Goal: Task Accomplishment & Management: Manage account settings

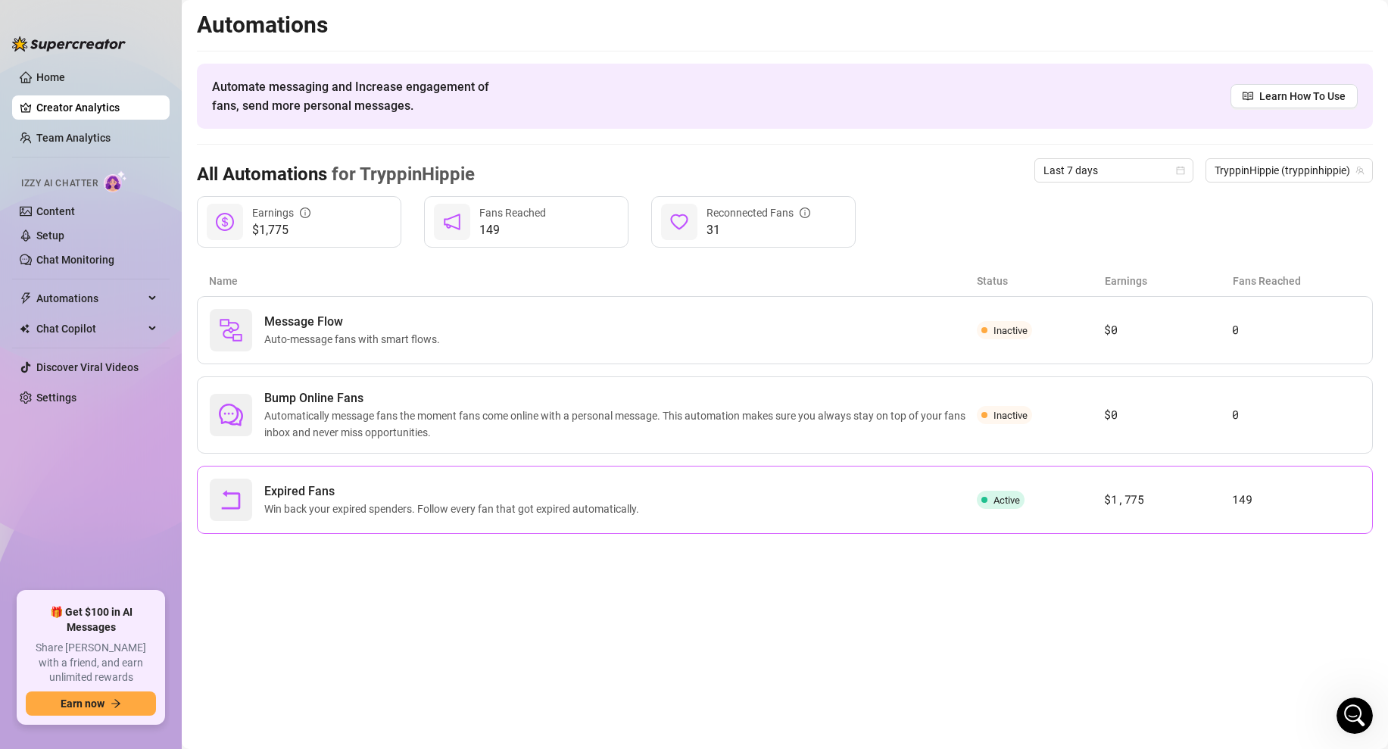
click at [860, 501] on div "Expired Fans Win back your expired spenders. Follow every fan that got expired …" at bounding box center [593, 499] width 767 height 42
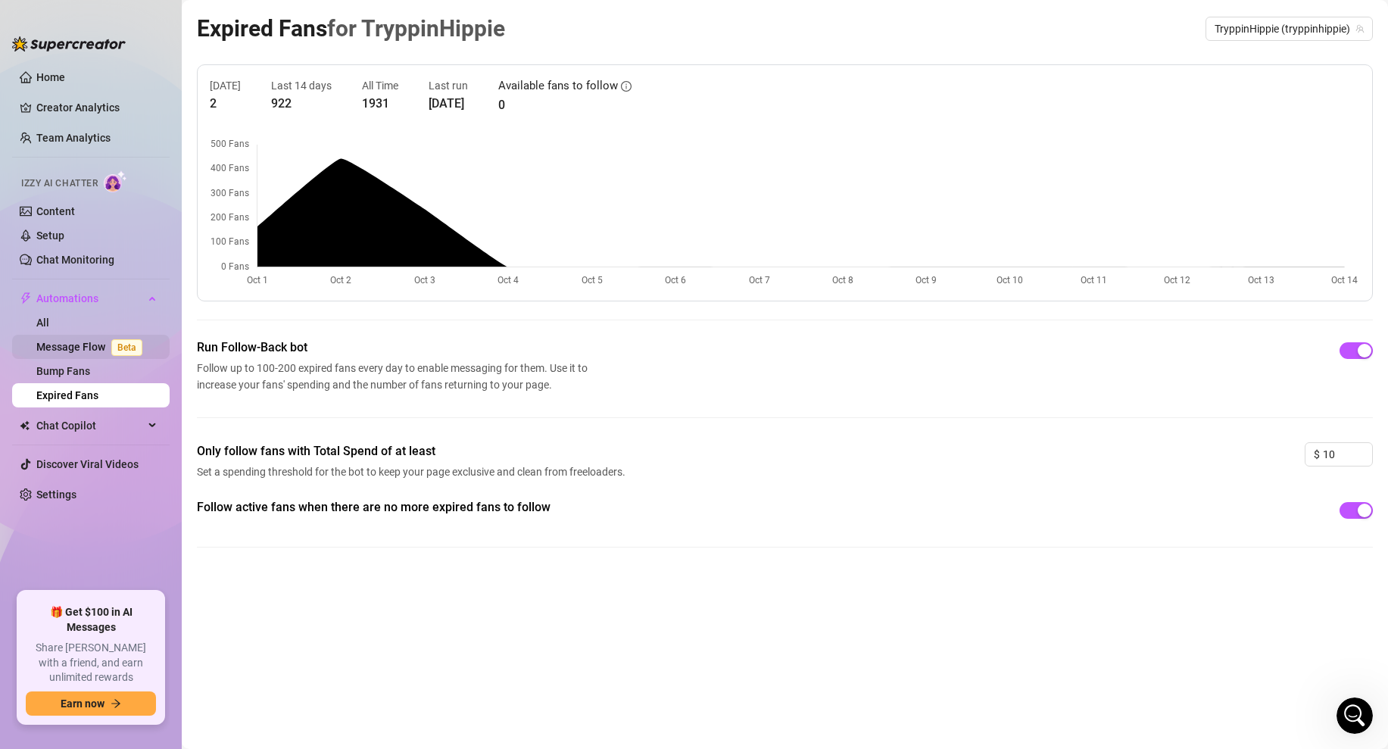
click at [65, 353] on link "Message Flow Beta" at bounding box center [92, 347] width 112 height 12
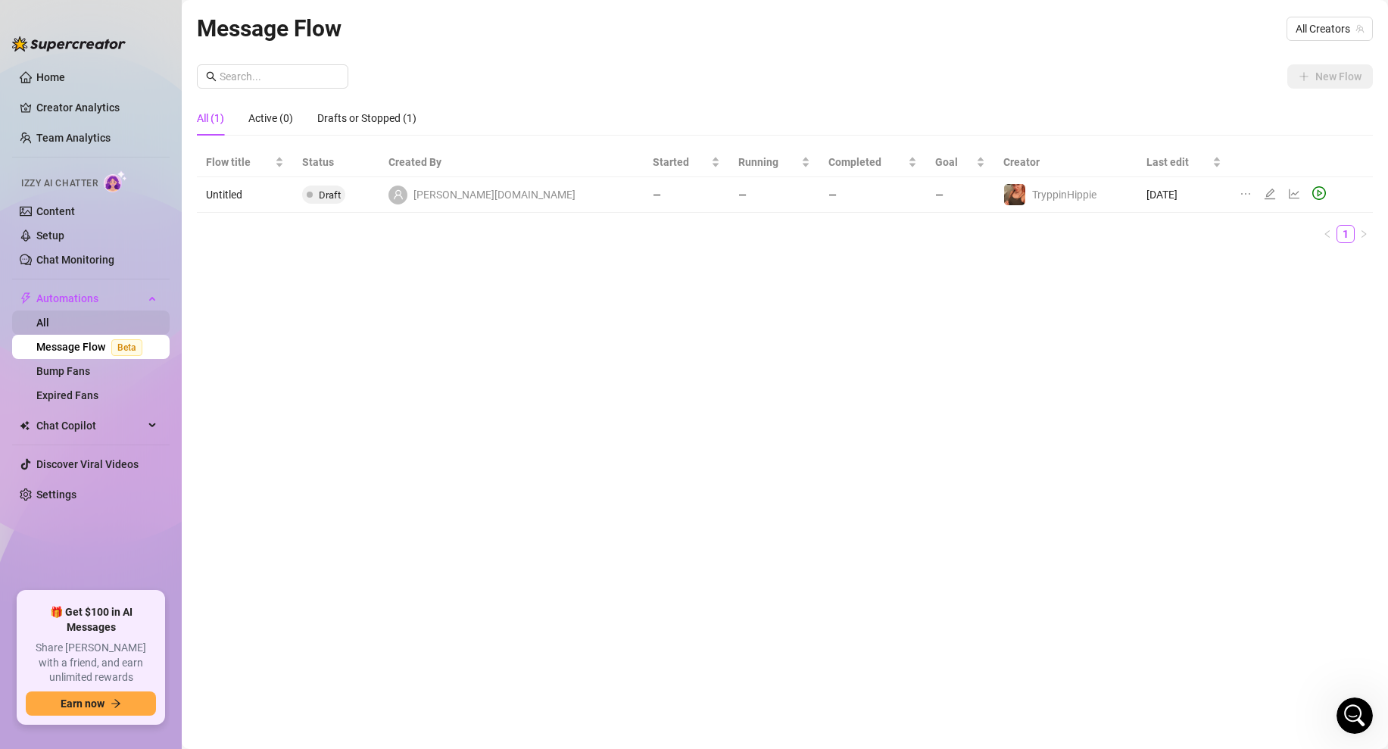
click at [49, 326] on link "All" at bounding box center [42, 322] width 13 height 12
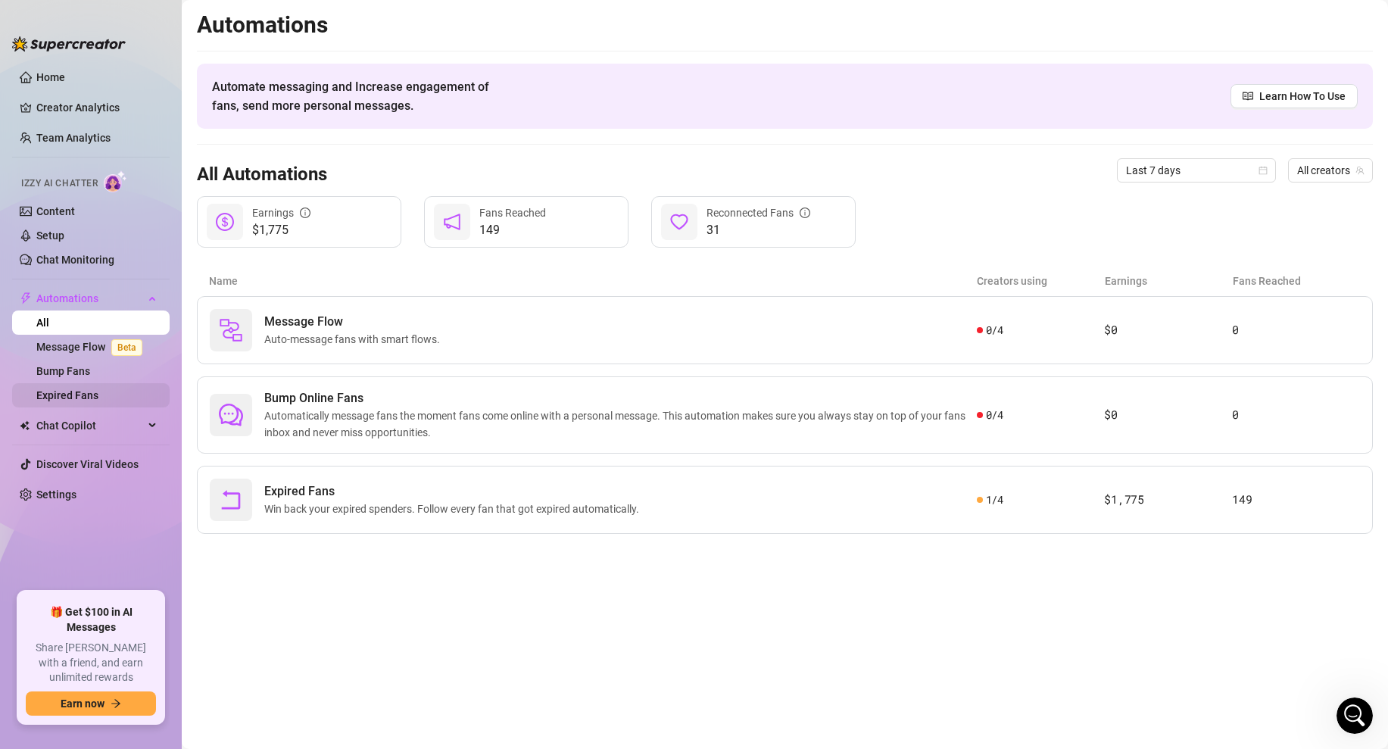
click at [74, 397] on link "Expired Fans" at bounding box center [67, 395] width 62 height 12
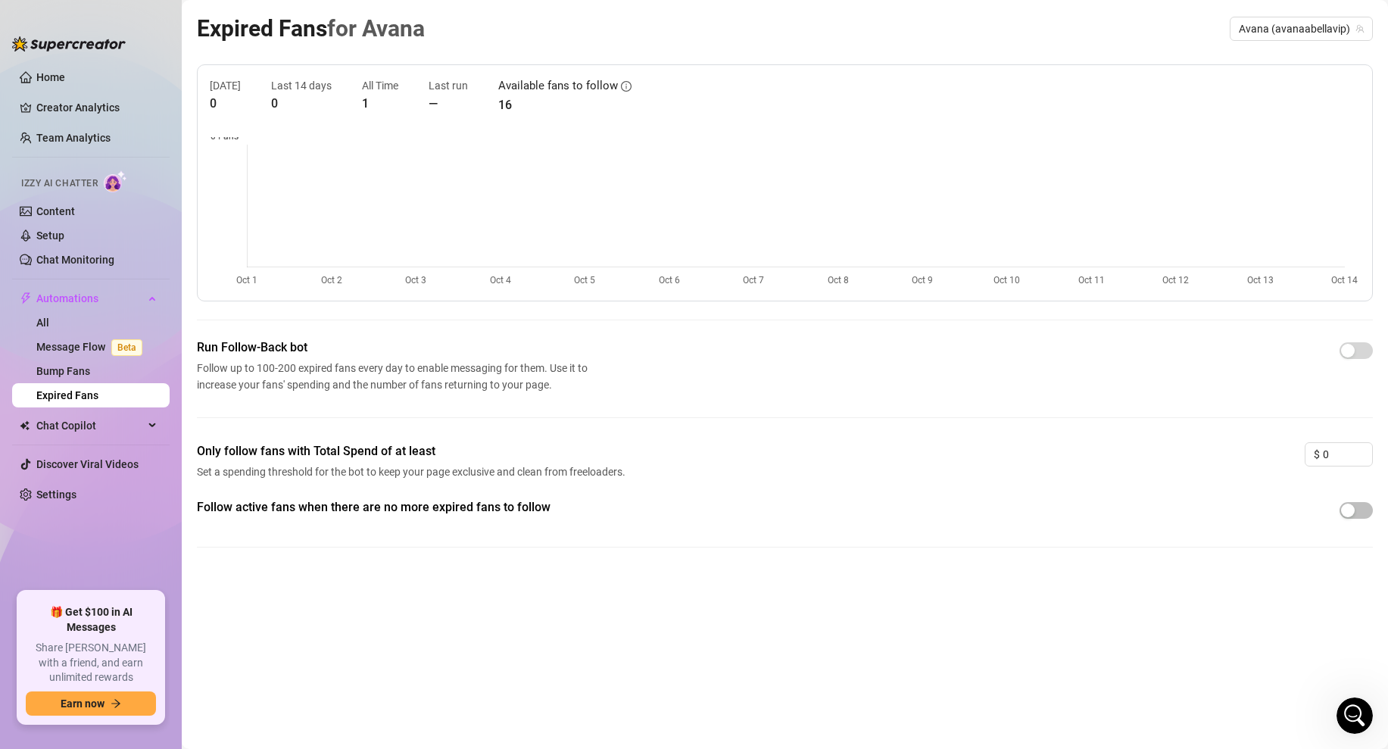
click at [422, 332] on div "[DATE] 0 Last 14 days 0 All Time 1 Last run — Available fans to follow 16 Run F…" at bounding box center [785, 317] width 1176 height 507
click at [1350, 23] on span "Avana (avanaabellavip)" at bounding box center [1301, 28] width 125 height 23
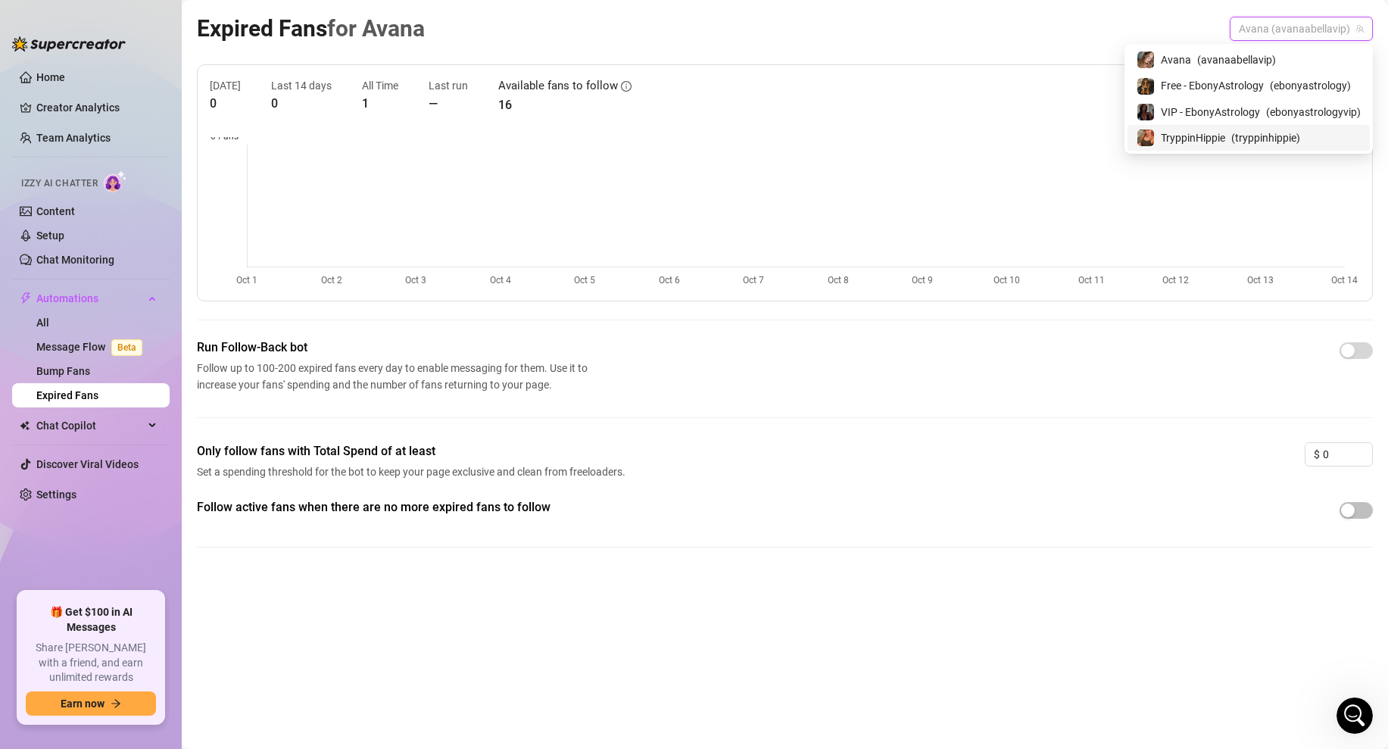
click at [1180, 130] on span "TryppinHippie" at bounding box center [1193, 137] width 64 height 17
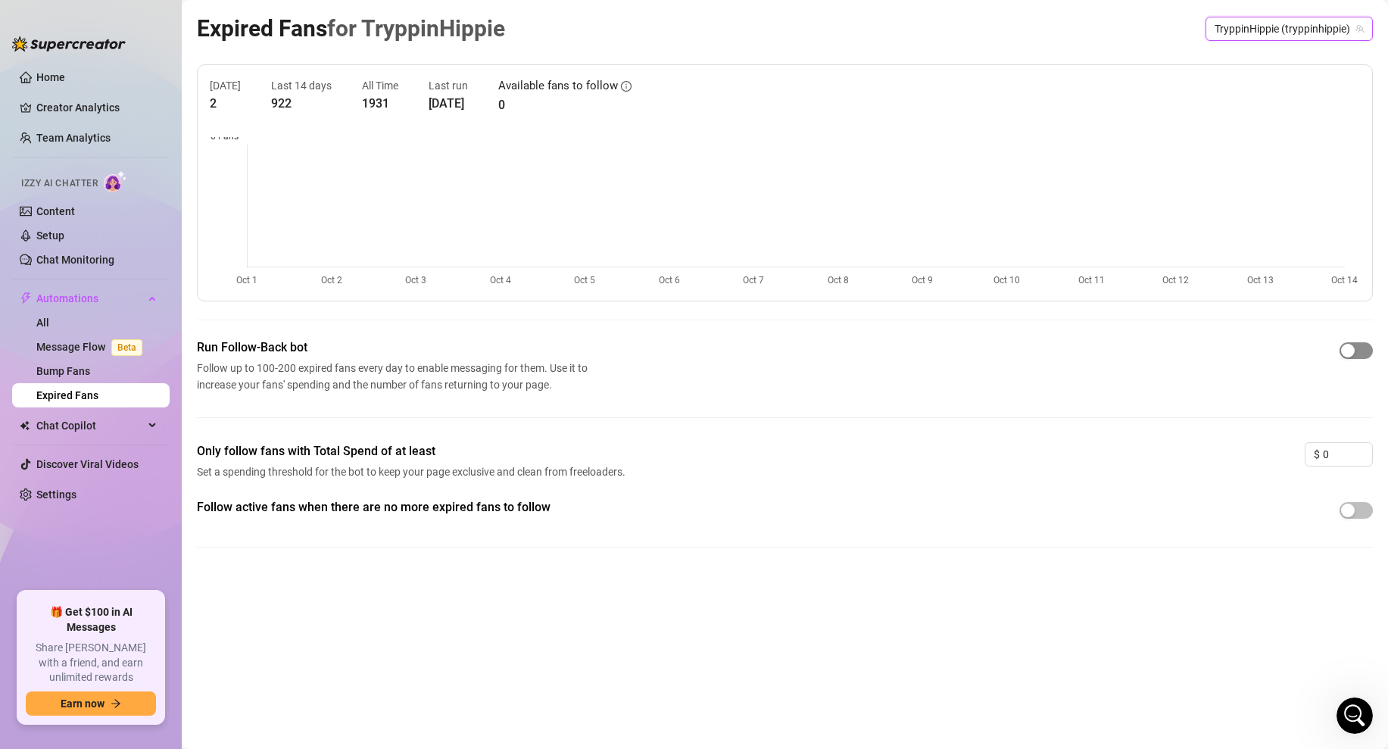
click at [1358, 351] on span "button" at bounding box center [1355, 350] width 33 height 17
click at [1332, 450] on input "0" at bounding box center [1347, 454] width 49 height 23
type input "10"
click at [1245, 507] on div "Follow active fans when there are no more expired fans to follow" at bounding box center [785, 510] width 1176 height 24
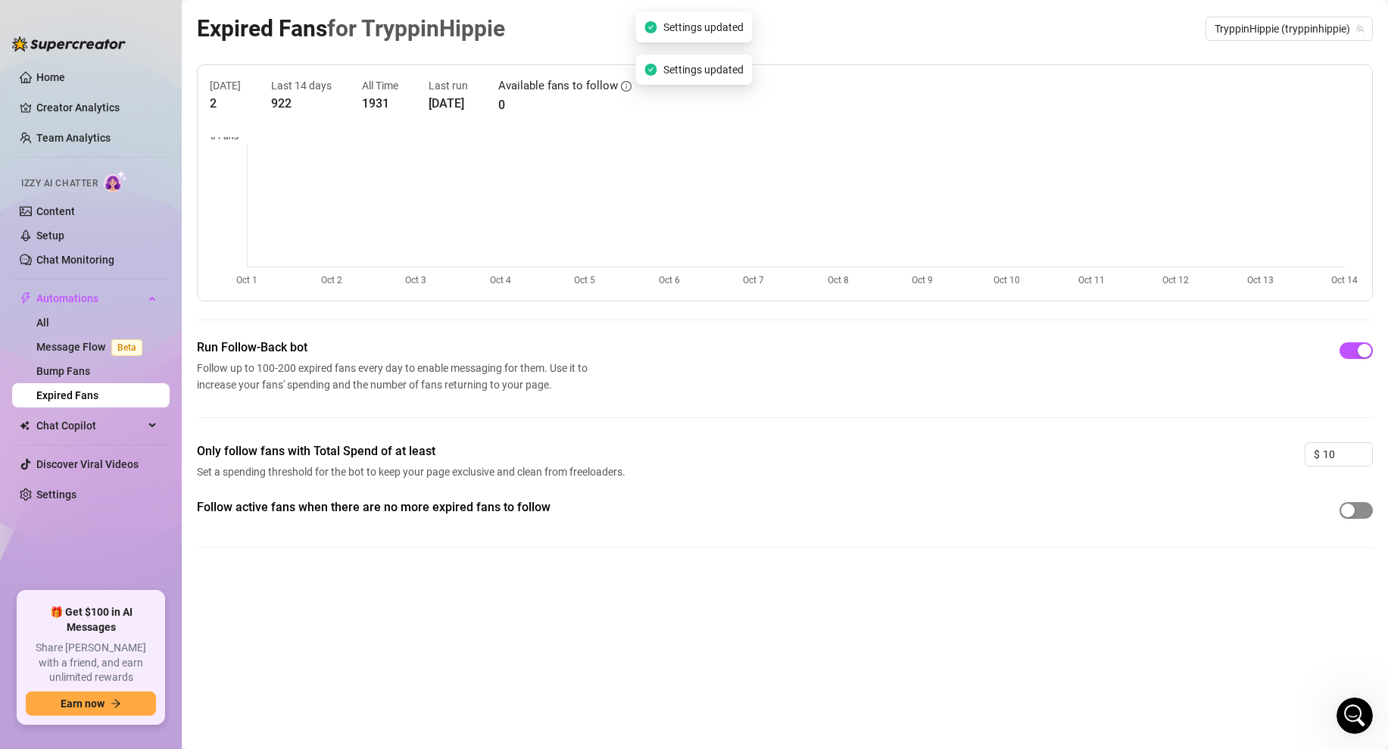
click at [1350, 513] on div "button" at bounding box center [1348, 510] width 14 height 14
click at [937, 503] on div "Follow active fans when there are no more expired fans to follow" at bounding box center [785, 510] width 1176 height 24
click at [48, 431] on span "Chat Copilot" at bounding box center [90, 425] width 108 height 24
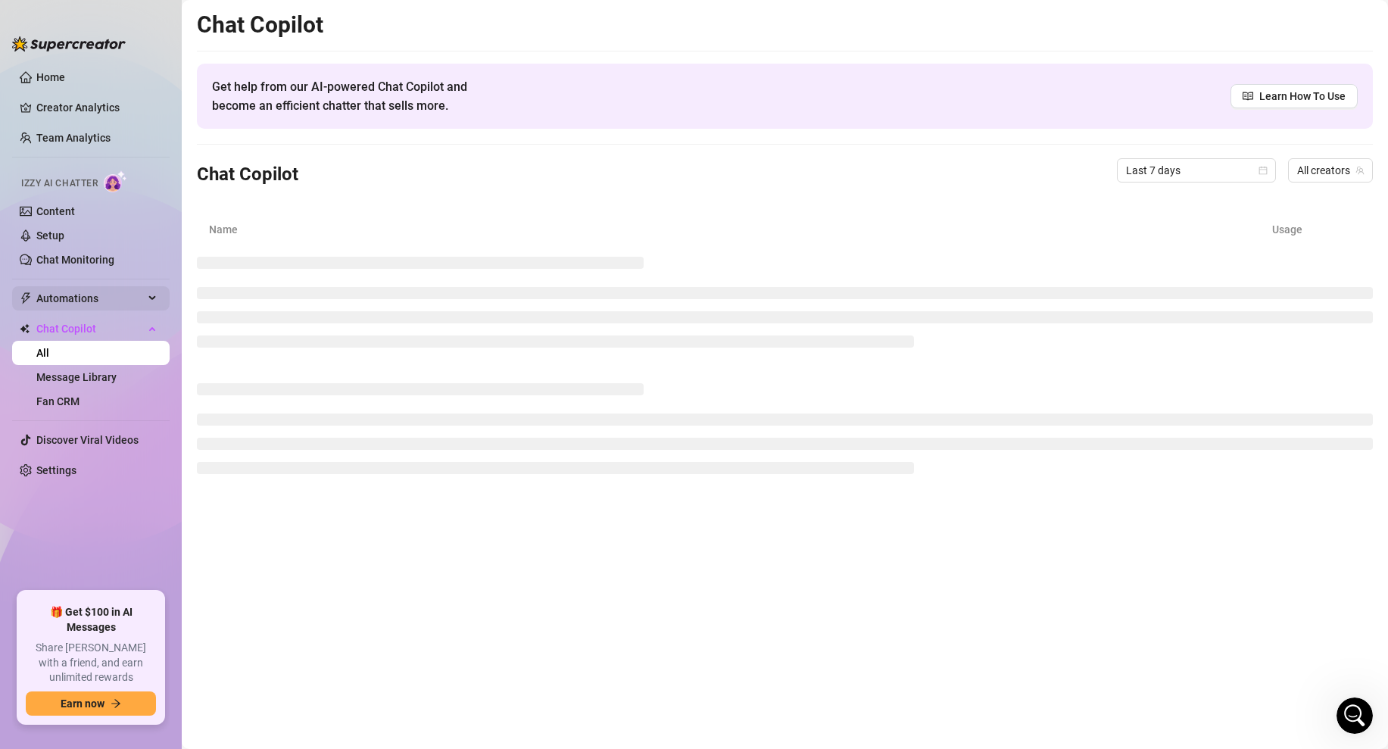
click at [82, 303] on span "Automations" at bounding box center [90, 298] width 108 height 24
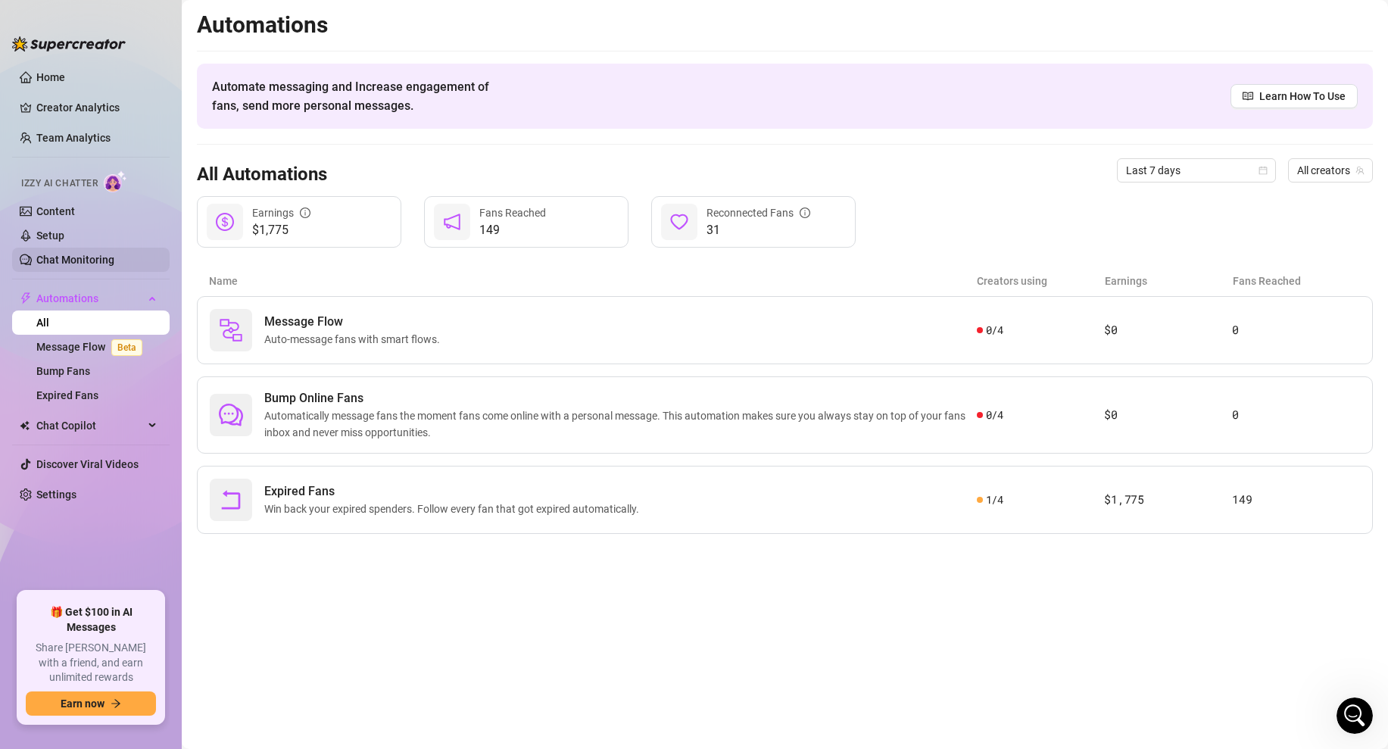
click at [64, 266] on link "Chat Monitoring" at bounding box center [75, 260] width 78 height 12
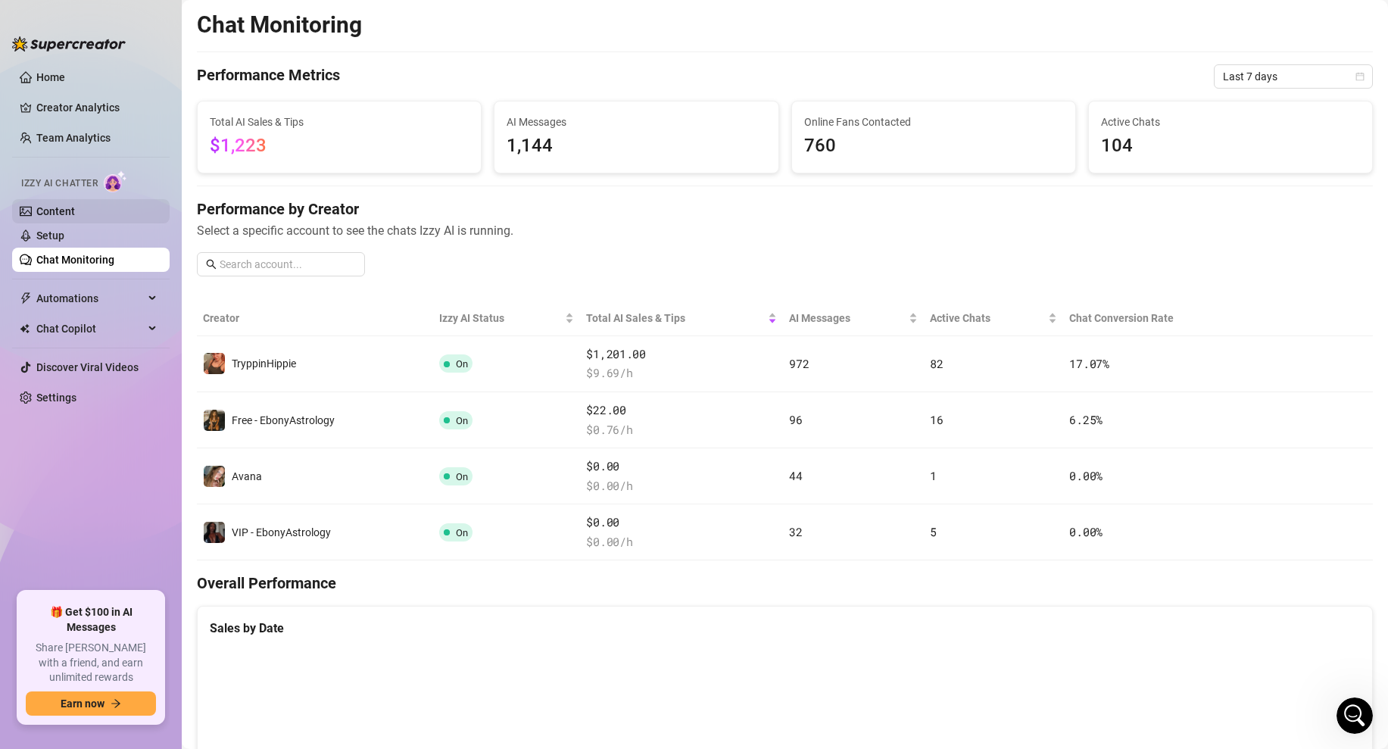
click at [75, 207] on link "Content" at bounding box center [55, 211] width 39 height 12
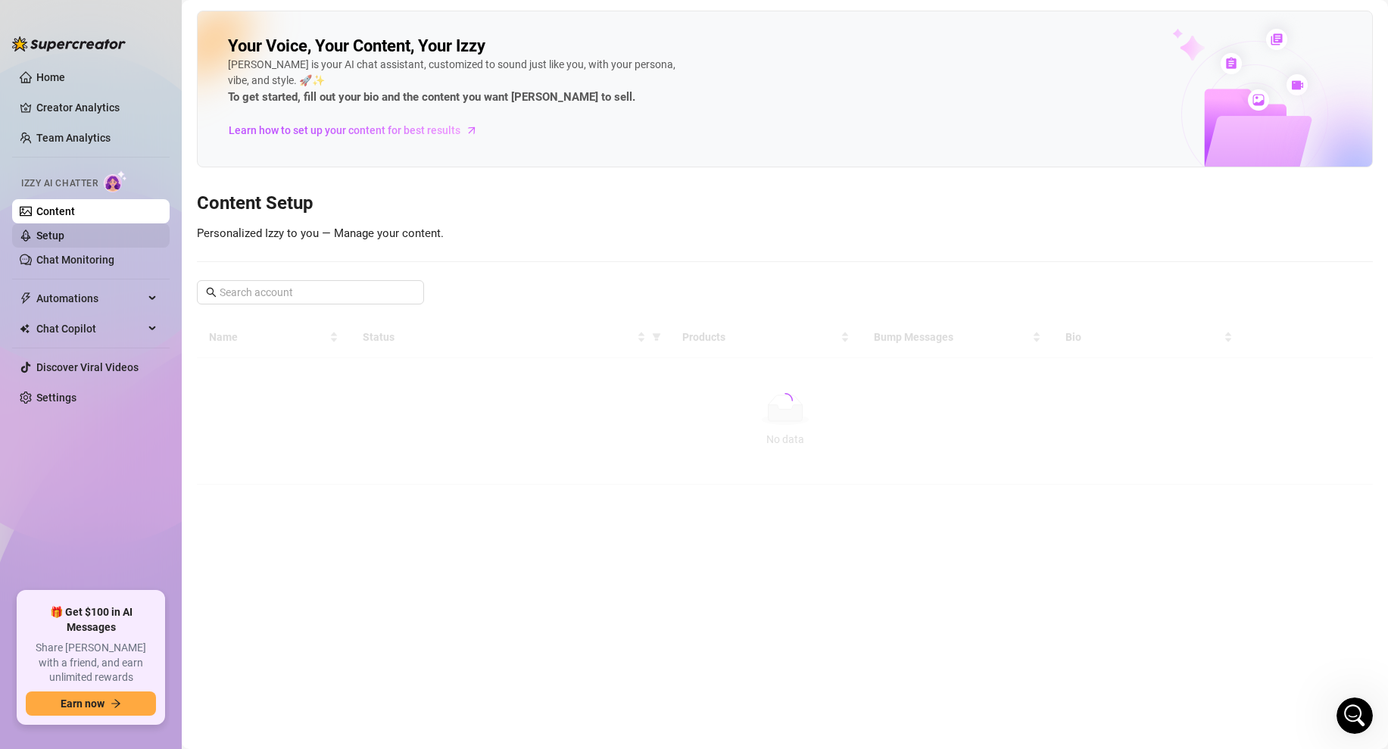
click at [42, 242] on link "Setup" at bounding box center [50, 235] width 28 height 12
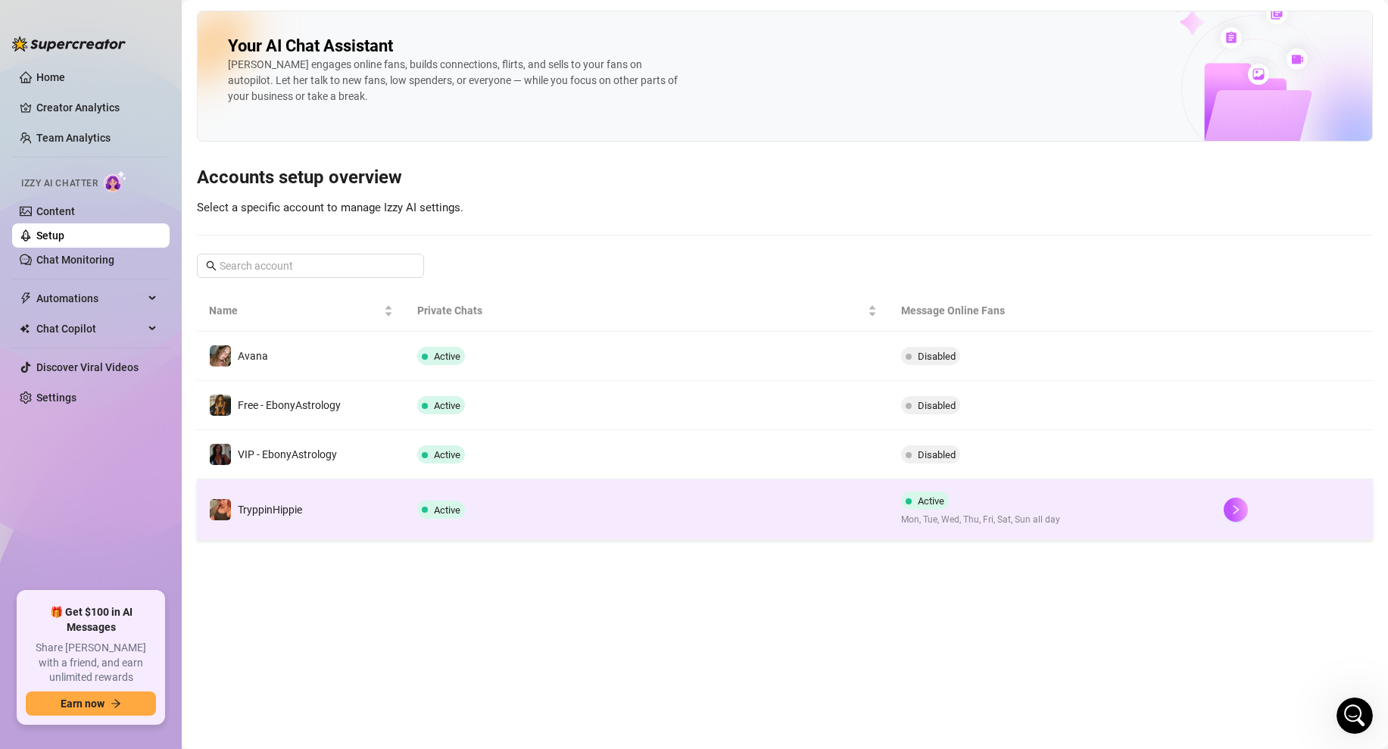
click at [1269, 510] on div at bounding box center [1291, 509] width 137 height 24
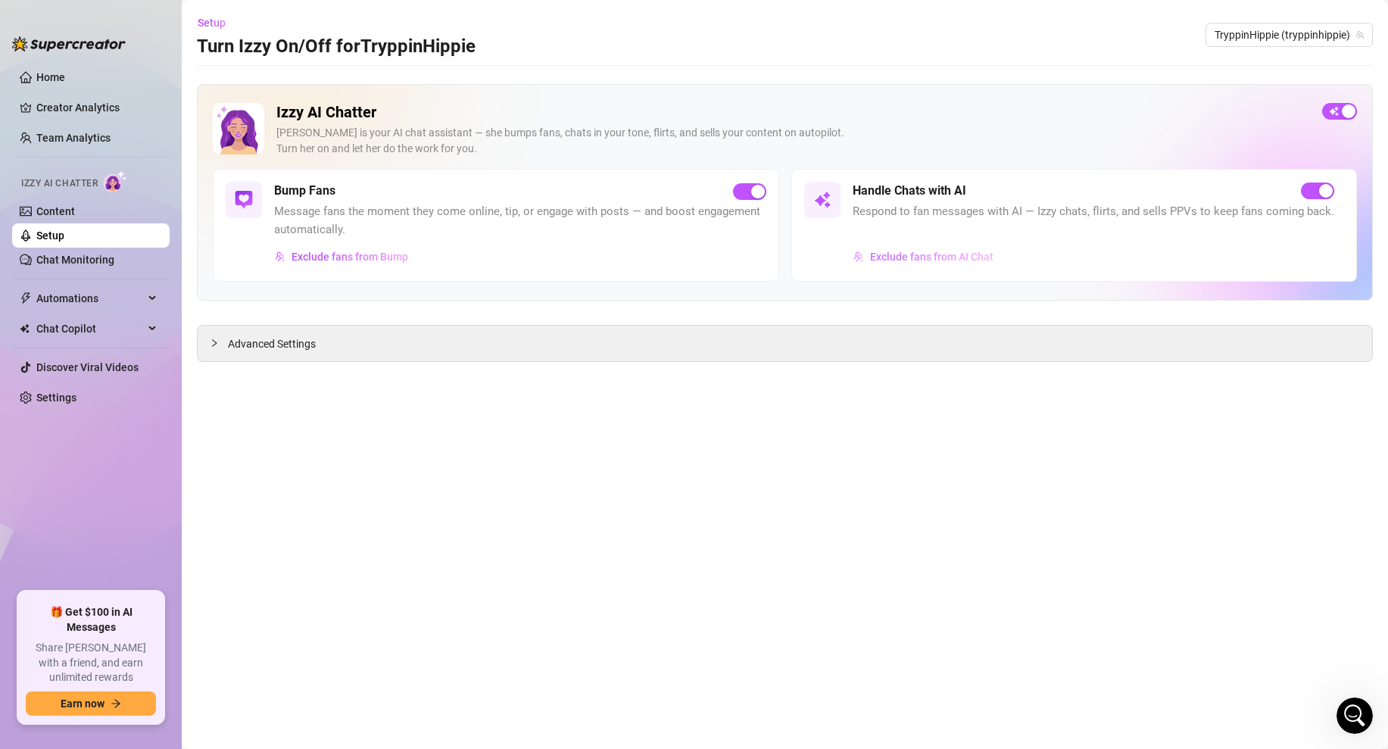
click at [946, 256] on span "Exclude fans from AI Chat" at bounding box center [931, 257] width 123 height 12
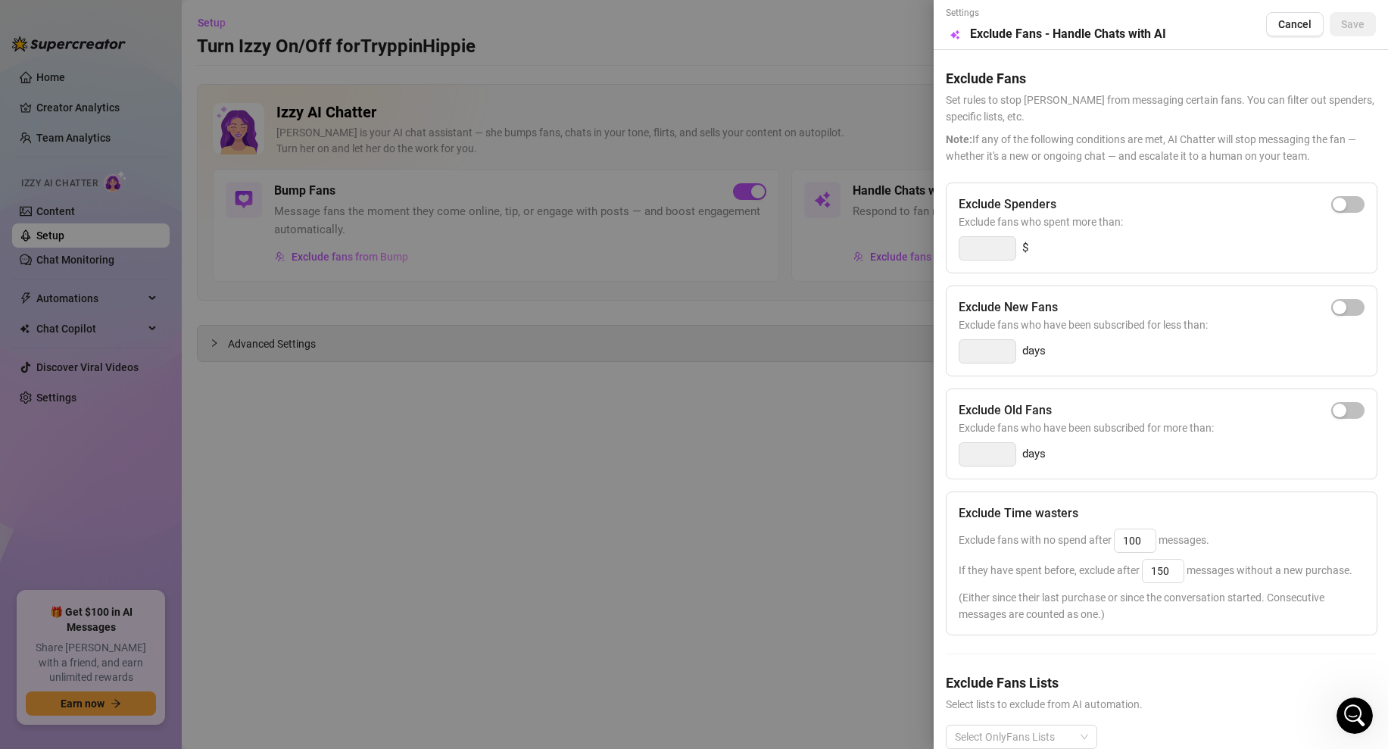
scroll to position [30, 0]
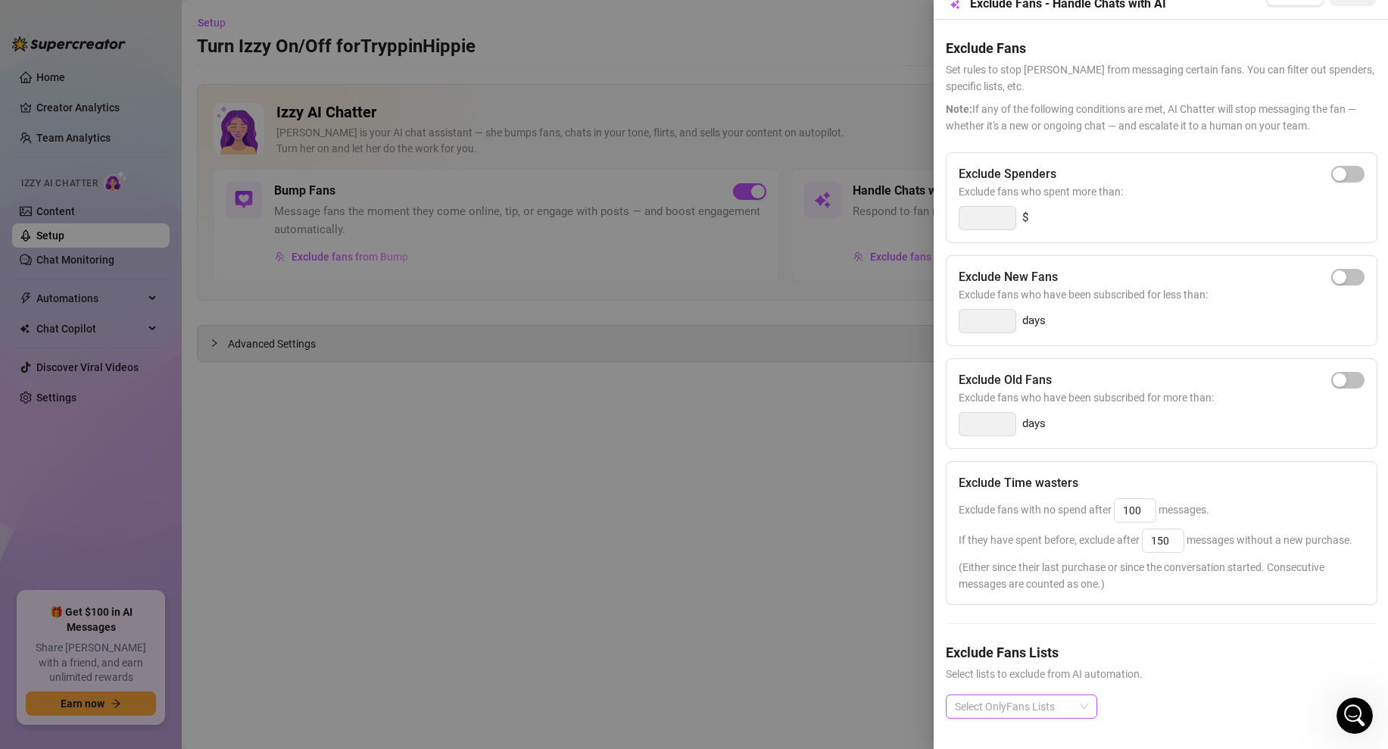
click at [1083, 701] on div "Select OnlyFans Lists" at bounding box center [1021, 706] width 151 height 24
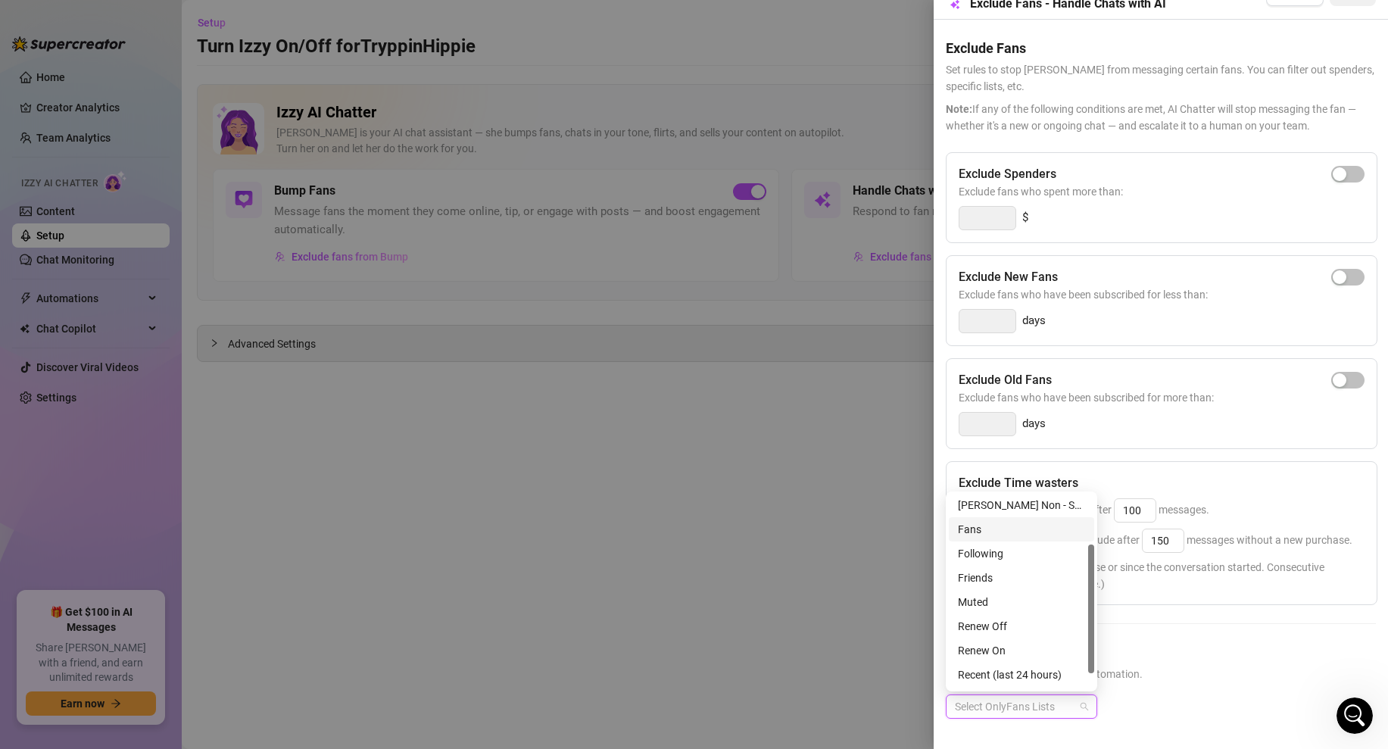
scroll to position [0, 0]
click at [1018, 578] on div "[PERSON_NAME] Non - Spender" at bounding box center [1021, 579] width 127 height 17
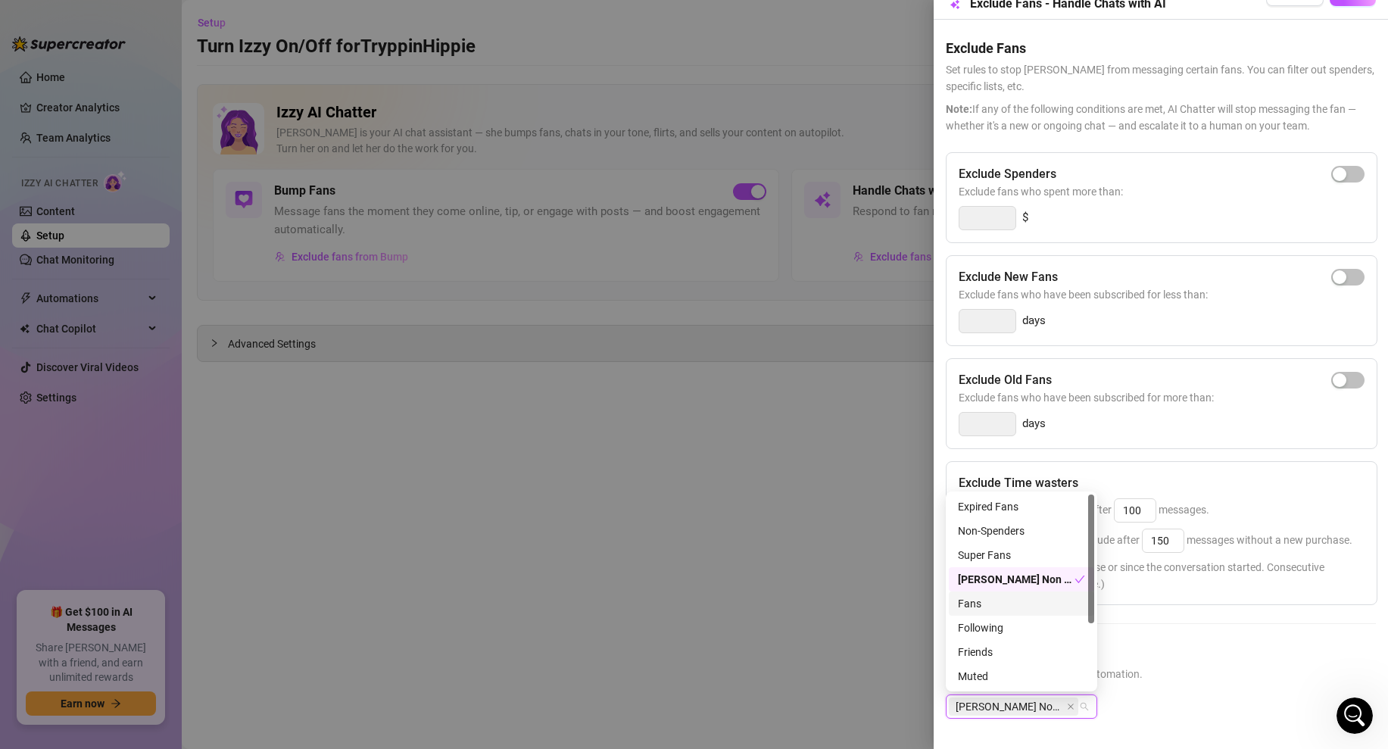
click at [1187, 708] on div "[PERSON_NAME] Non - Spender" at bounding box center [1161, 718] width 430 height 48
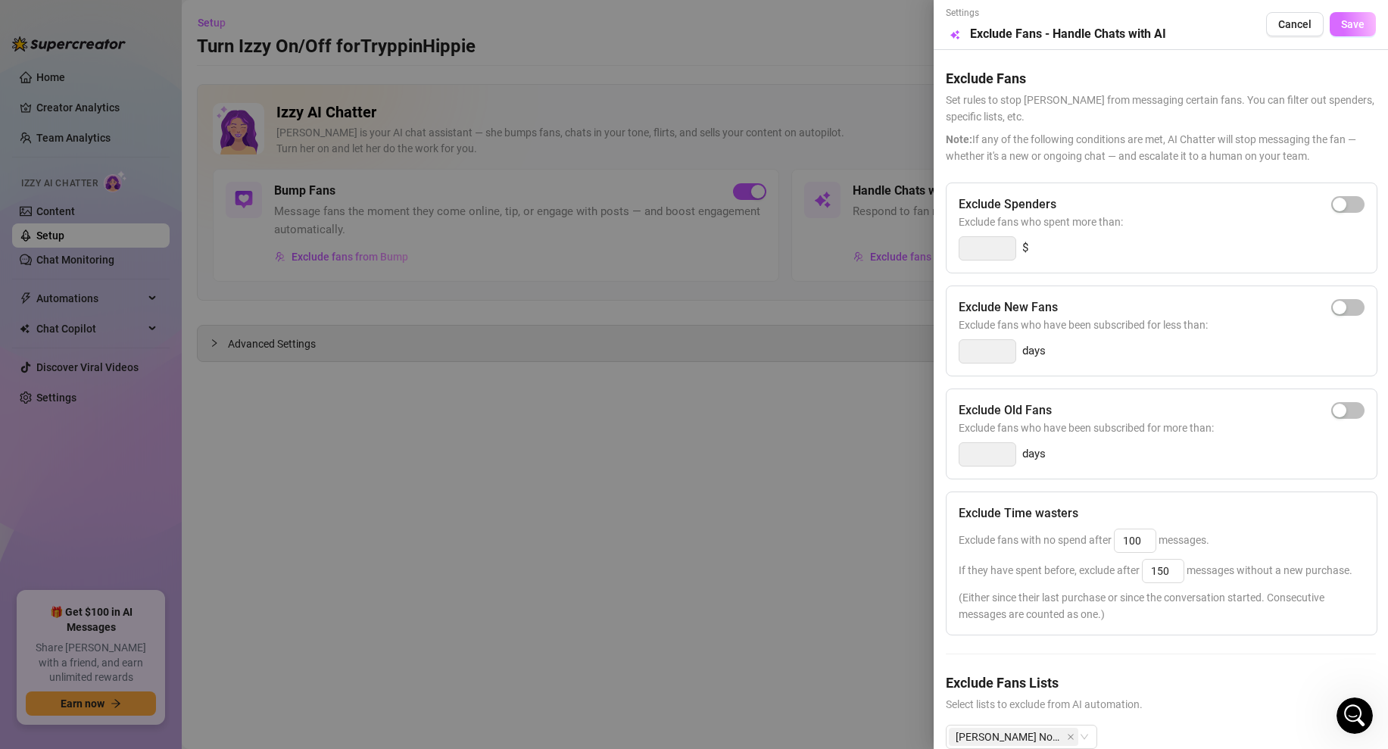
click at [1345, 26] on span "Save" at bounding box center [1352, 24] width 23 height 12
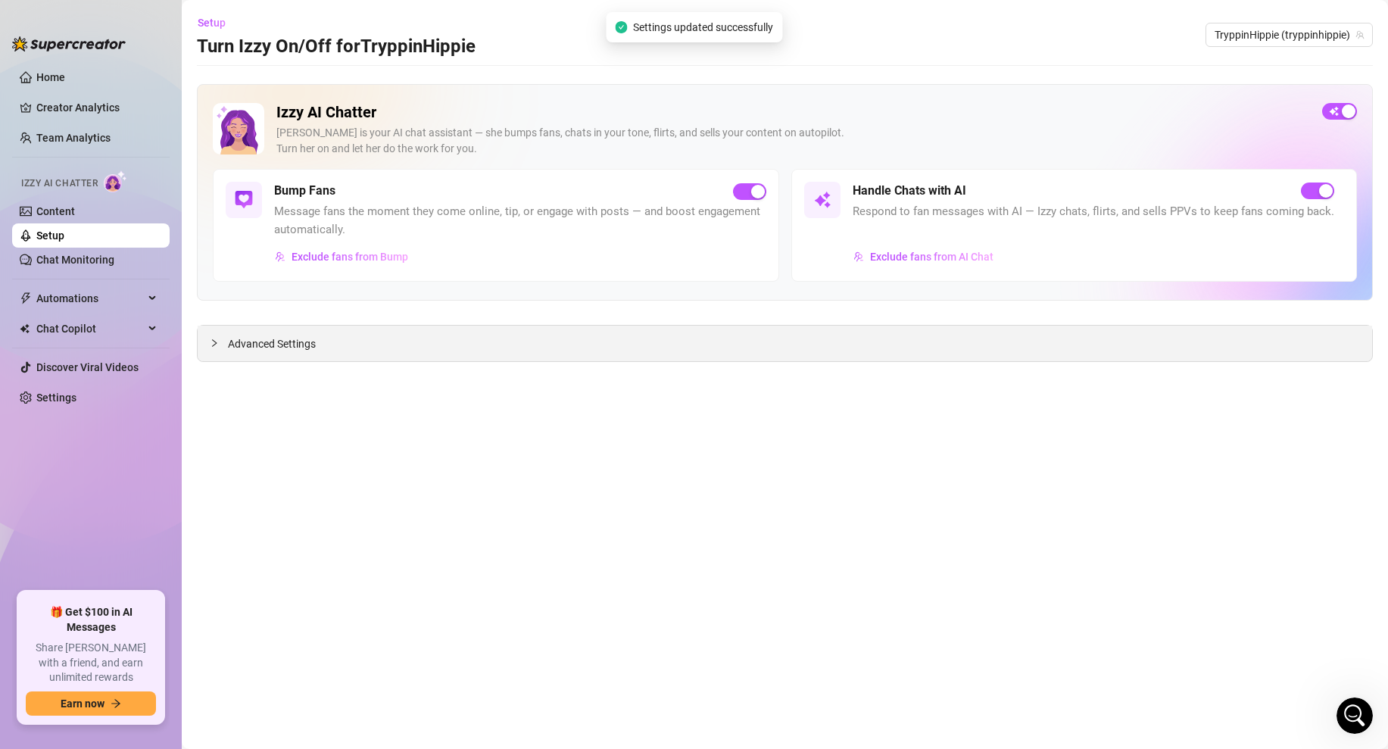
click at [402, 344] on div "Advanced Settings" at bounding box center [785, 344] width 1174 height 36
click at [929, 254] on span "Exclude fans from AI Chat" at bounding box center [931, 257] width 123 height 12
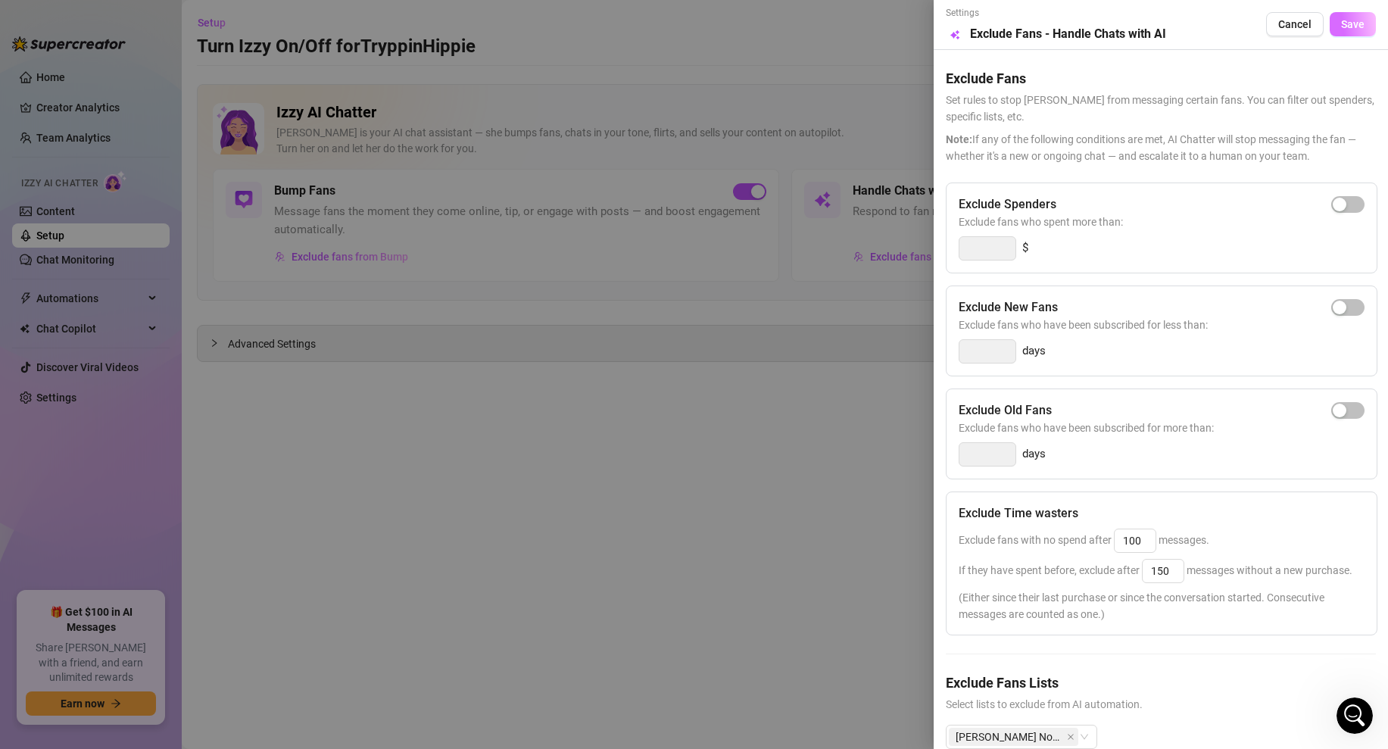
click at [1349, 23] on span "Save" at bounding box center [1352, 24] width 23 height 12
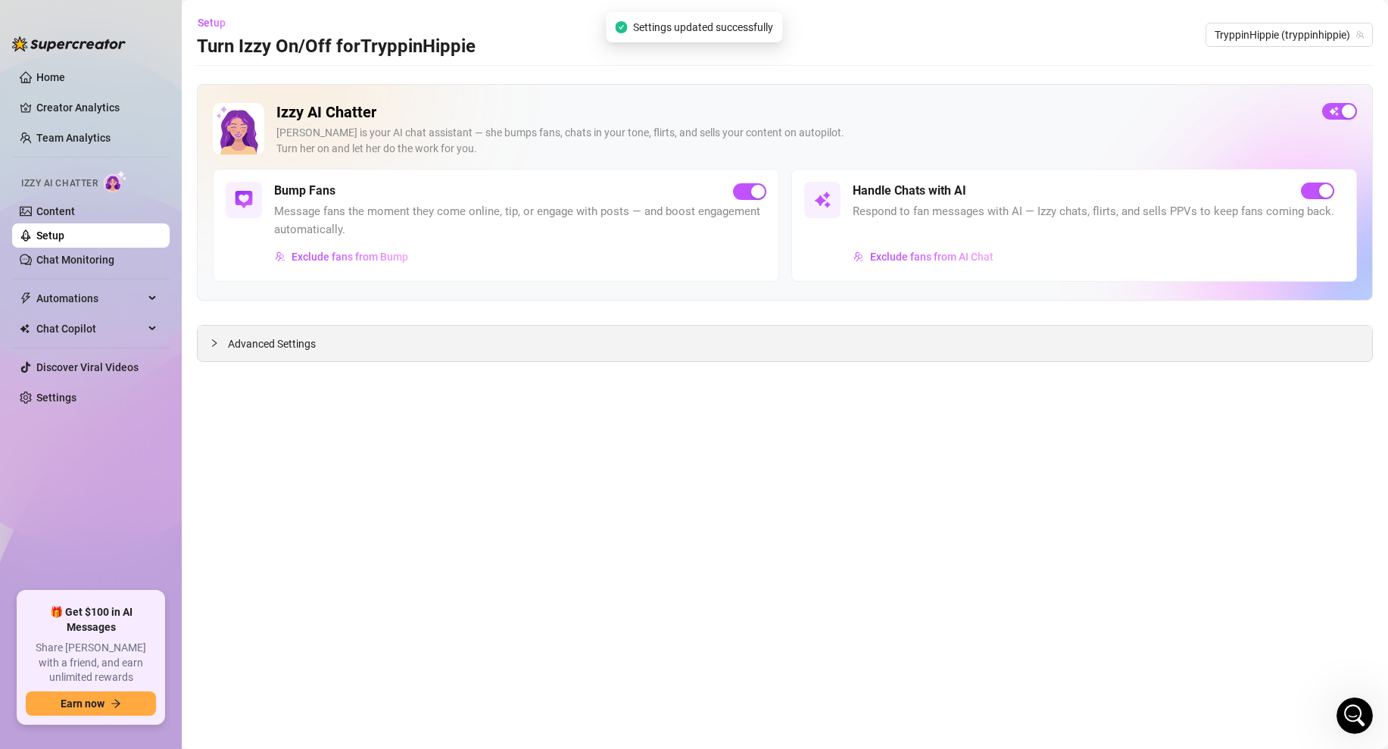
click at [214, 344] on icon "collapsed" at bounding box center [214, 343] width 5 height 8
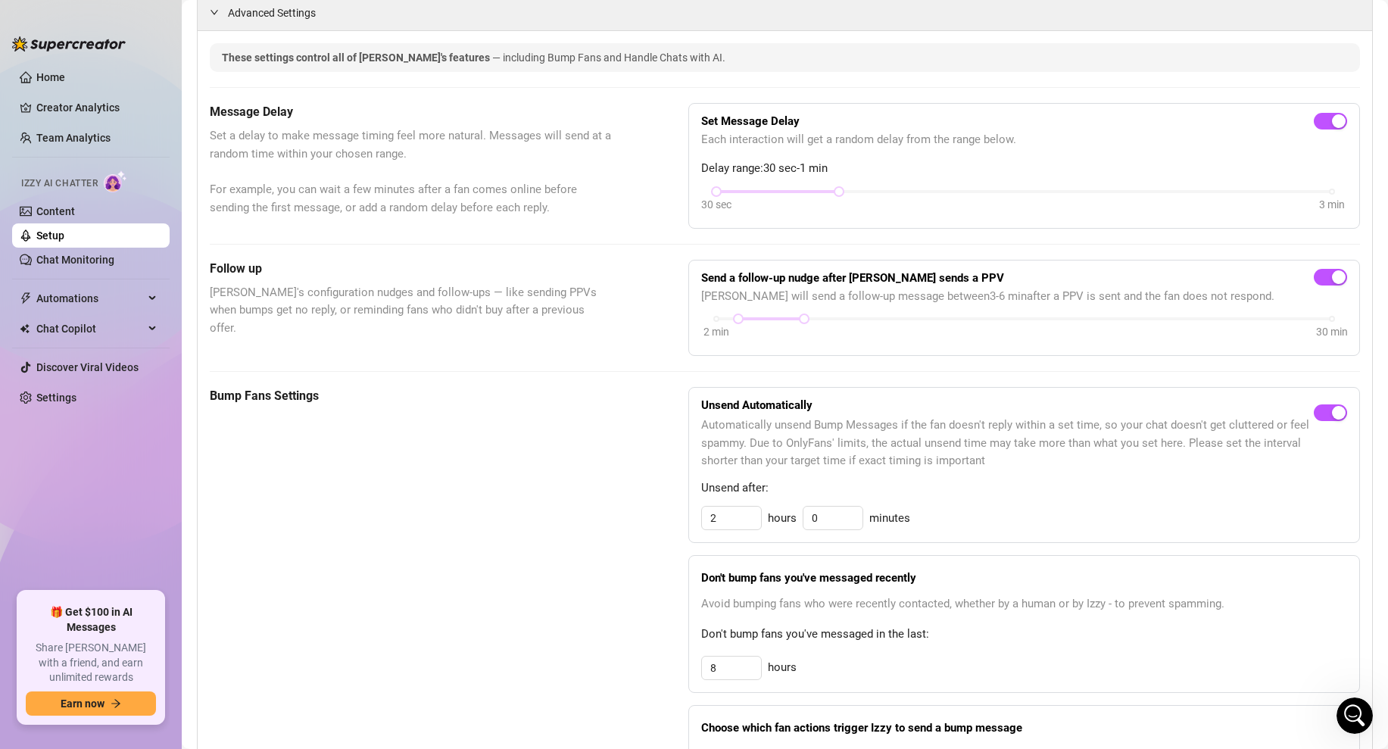
scroll to position [50, 0]
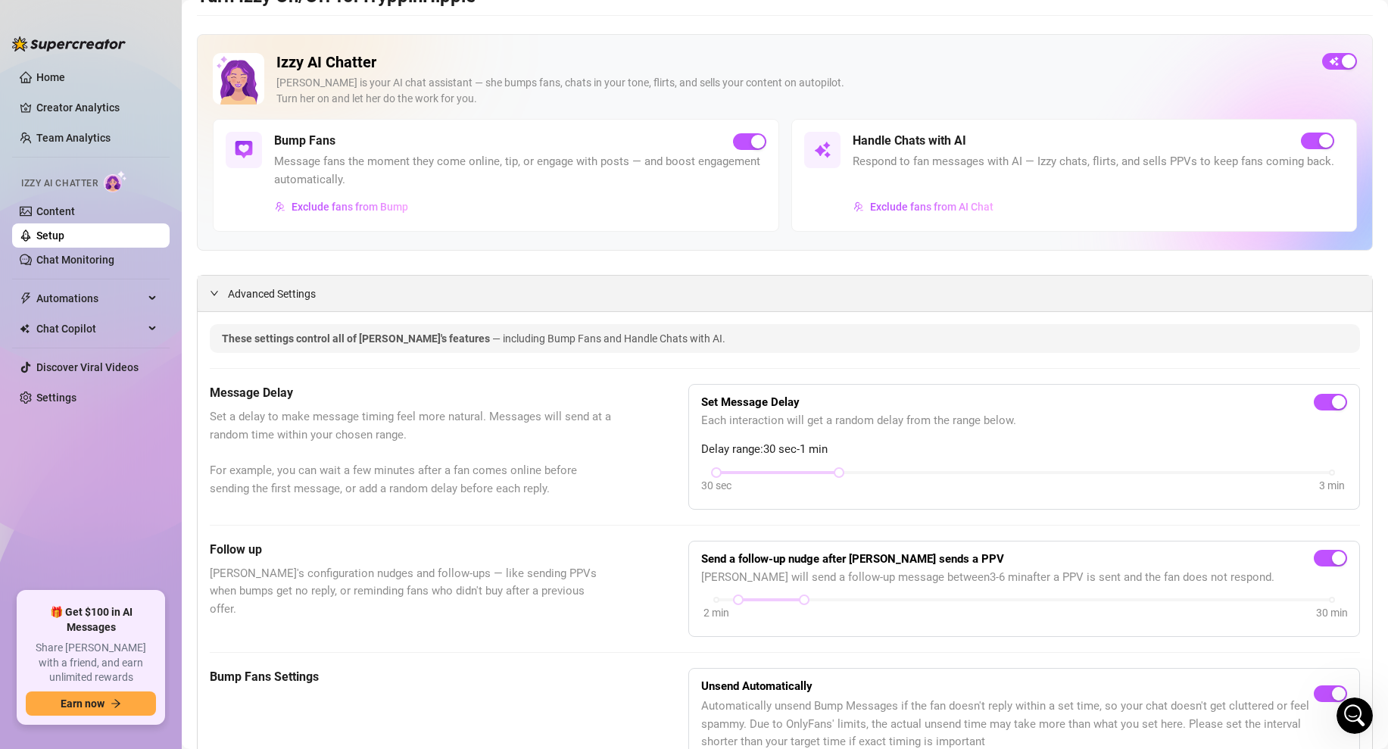
click at [216, 293] on icon "expanded" at bounding box center [214, 293] width 8 height 5
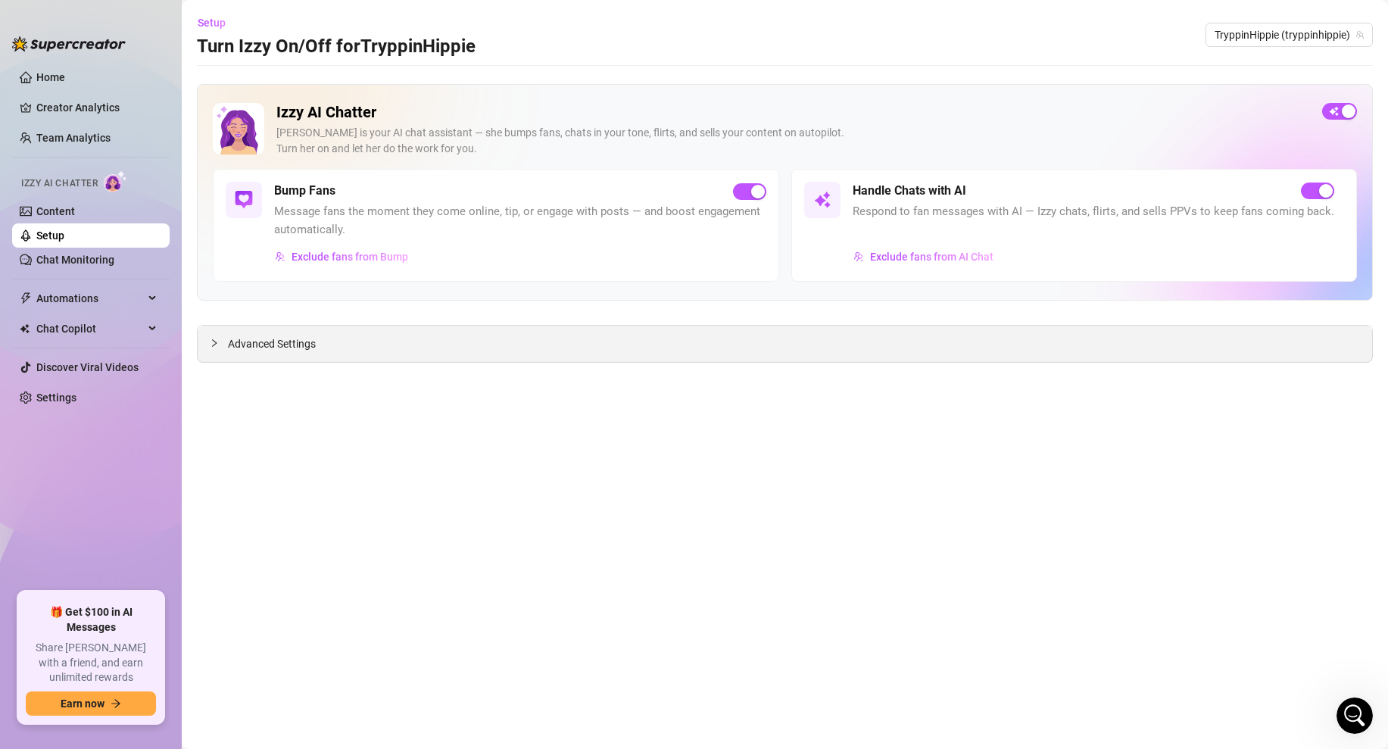
scroll to position [0, 0]
click at [273, 410] on main "Setup Turn Izzy On/Off for TryppinHippie TryppinHippie (tryppinhippie) Izzy AI …" at bounding box center [785, 374] width 1206 height 749
